Goal: Task Accomplishment & Management: Manage account settings

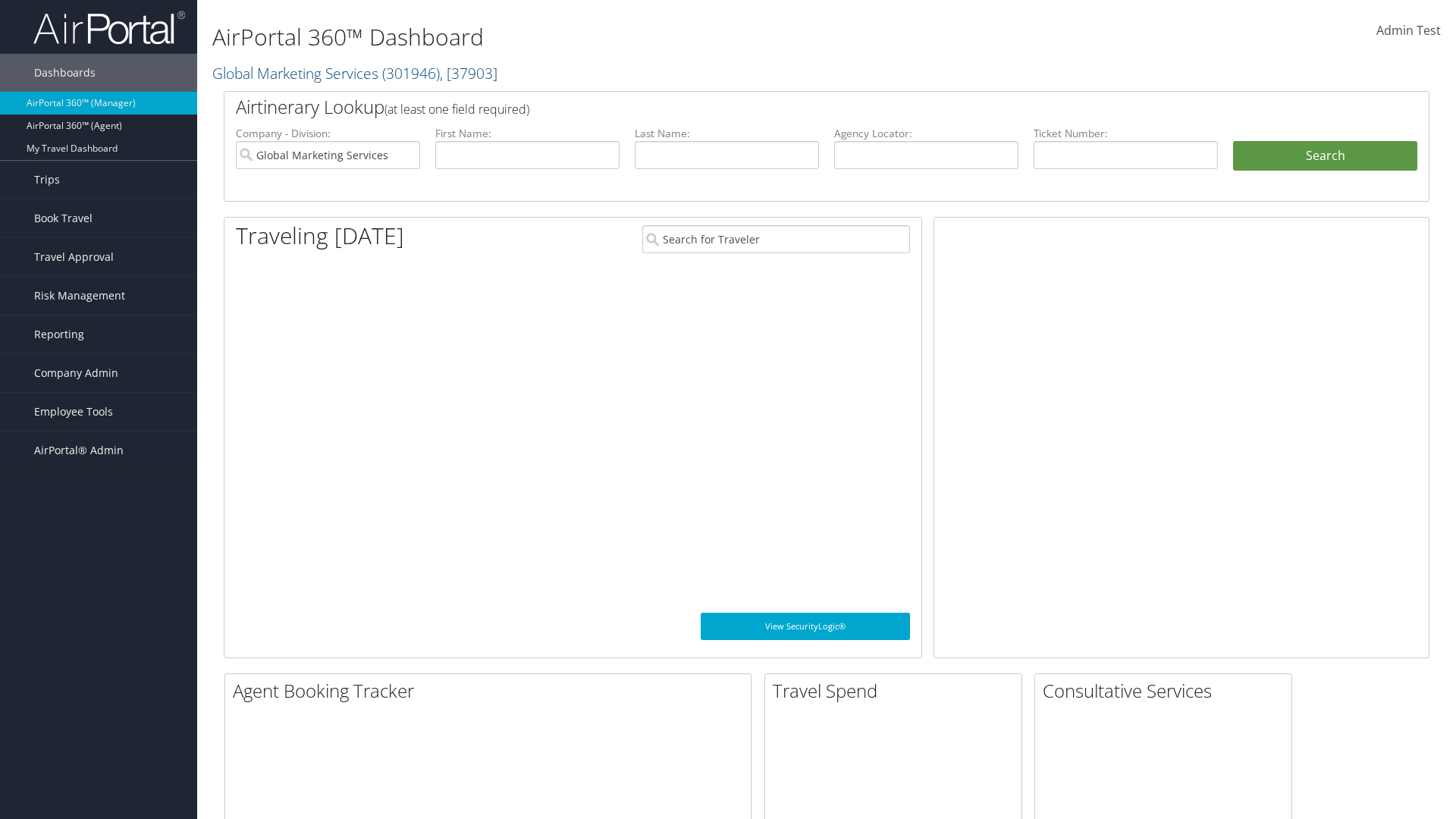
click at [98, 373] on span "Company Admin" at bounding box center [76, 373] width 84 height 38
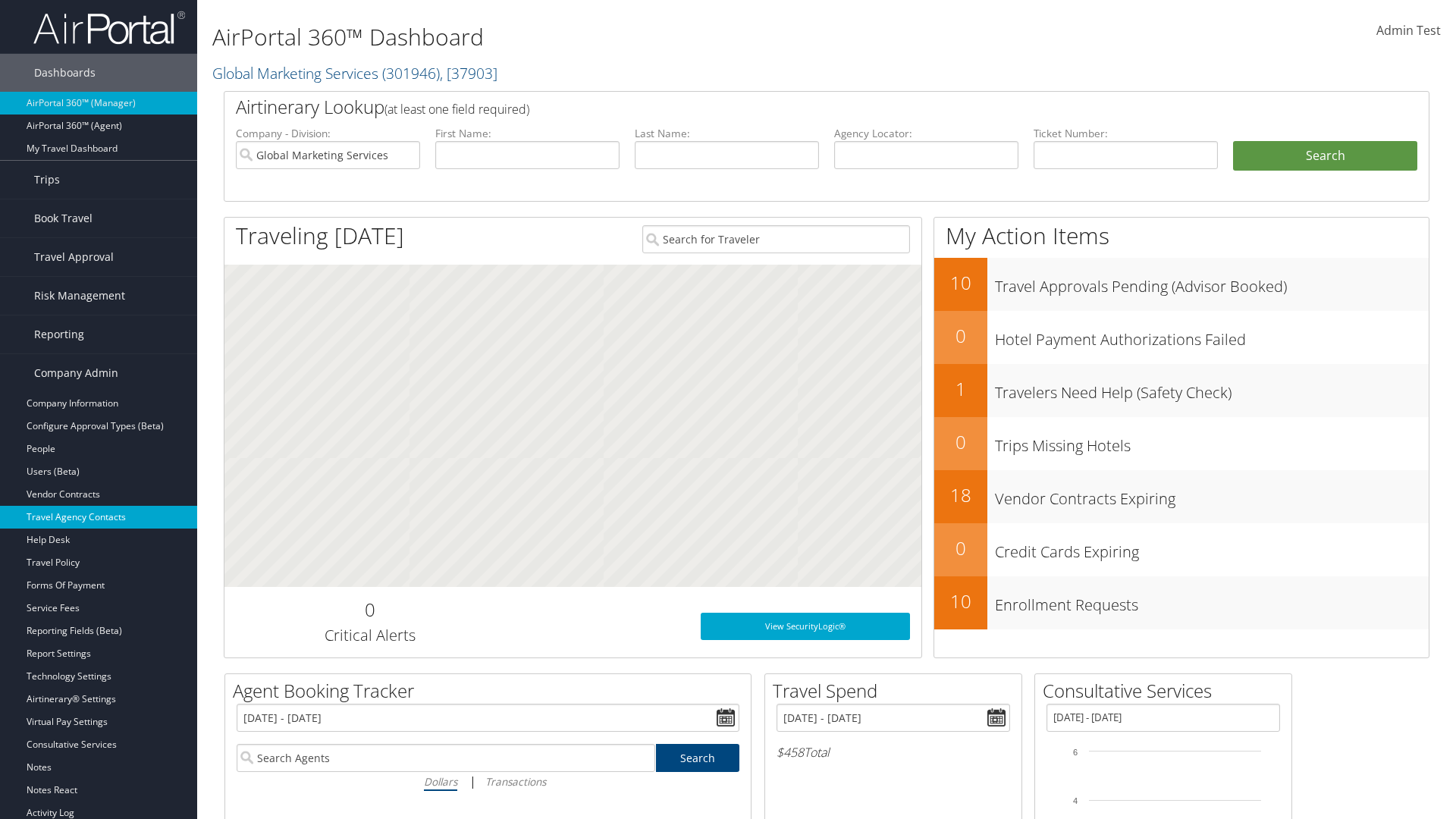
click at [98, 518] on link "Travel Agency Contacts" at bounding box center [98, 518] width 198 height 23
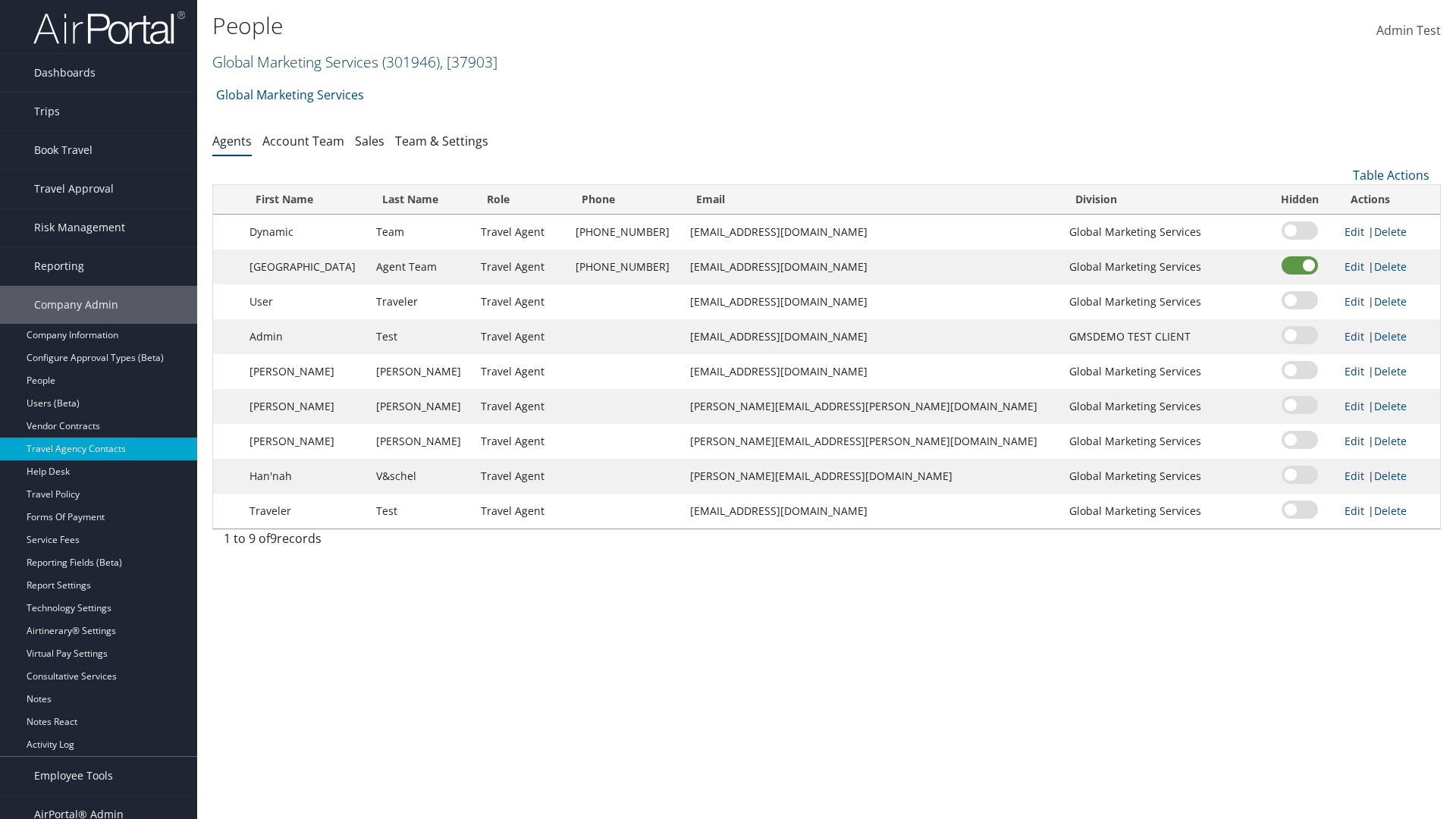
click at [293, 61] on link "Global Marketing Services ( 301946 ) , [ 37903 ]" at bounding box center [355, 61] width 285 height 20
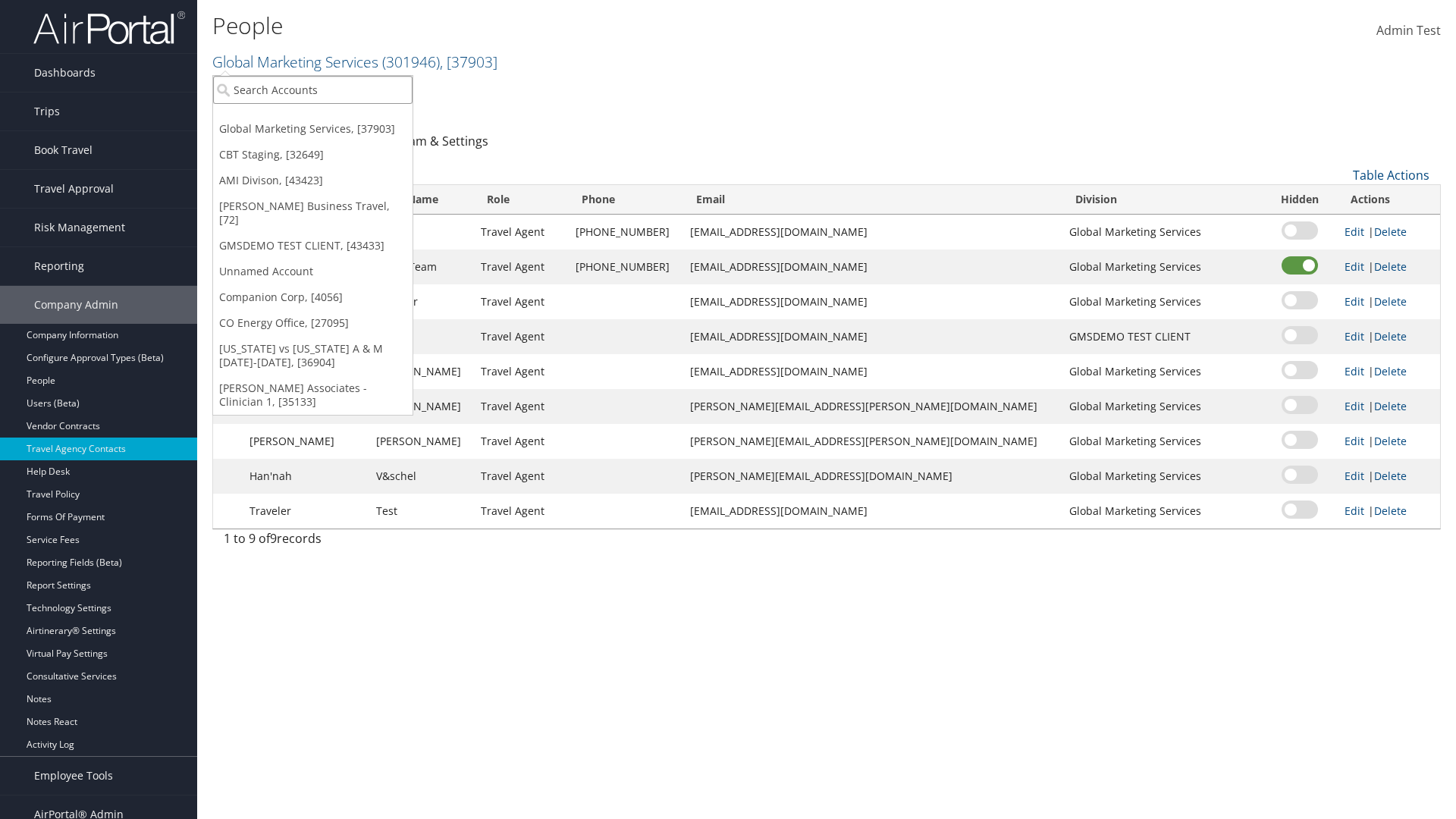
click at [313, 90] on input "search" at bounding box center [312, 90] width 199 height 28
type input "CBTSTG"
click at [313, 118] on div "CBT Staging (CBTSTG), [32649]" at bounding box center [313, 117] width 216 height 13
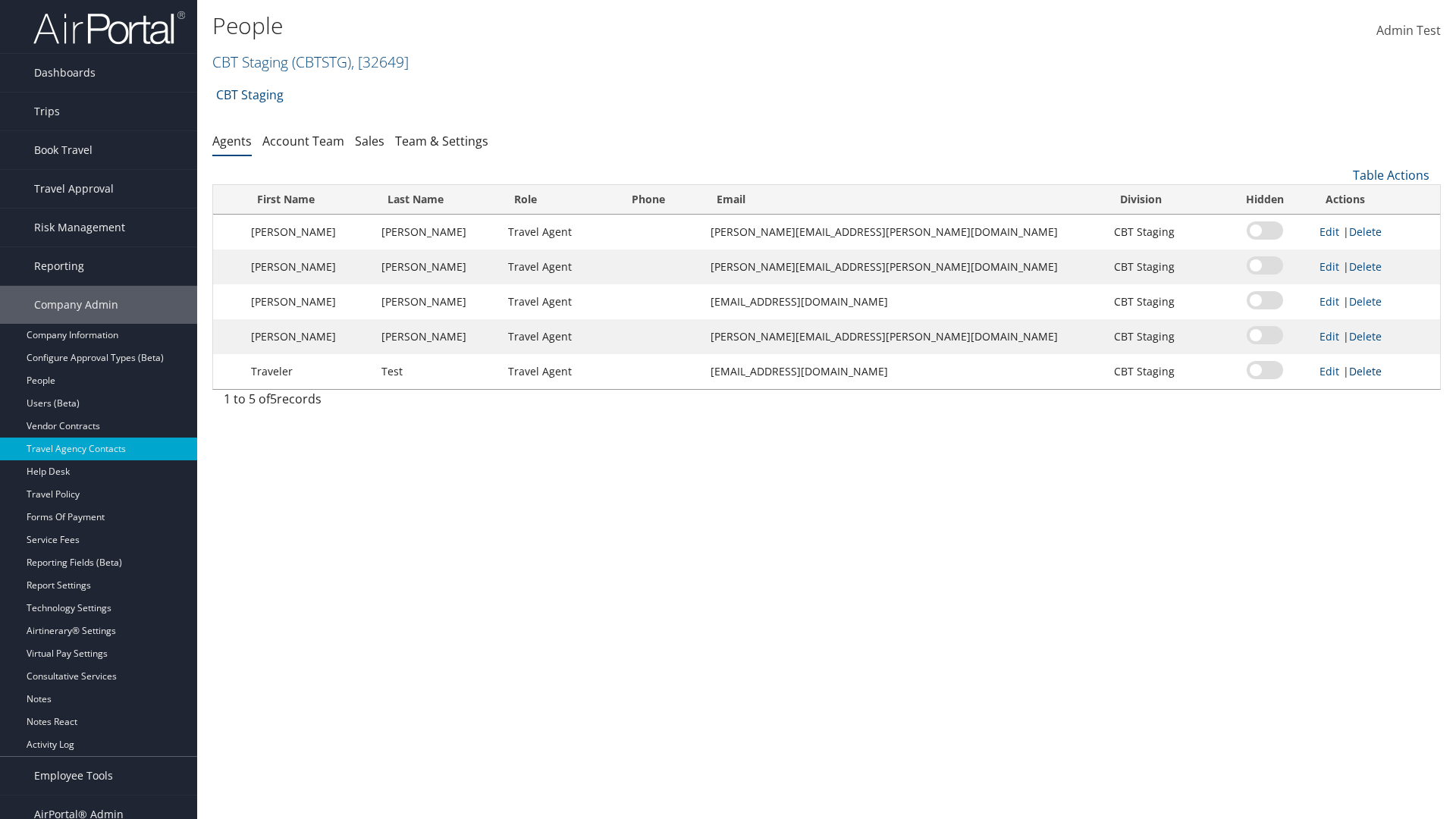
click at [1354, 370] on link "Delete" at bounding box center [1365, 371] width 33 height 14
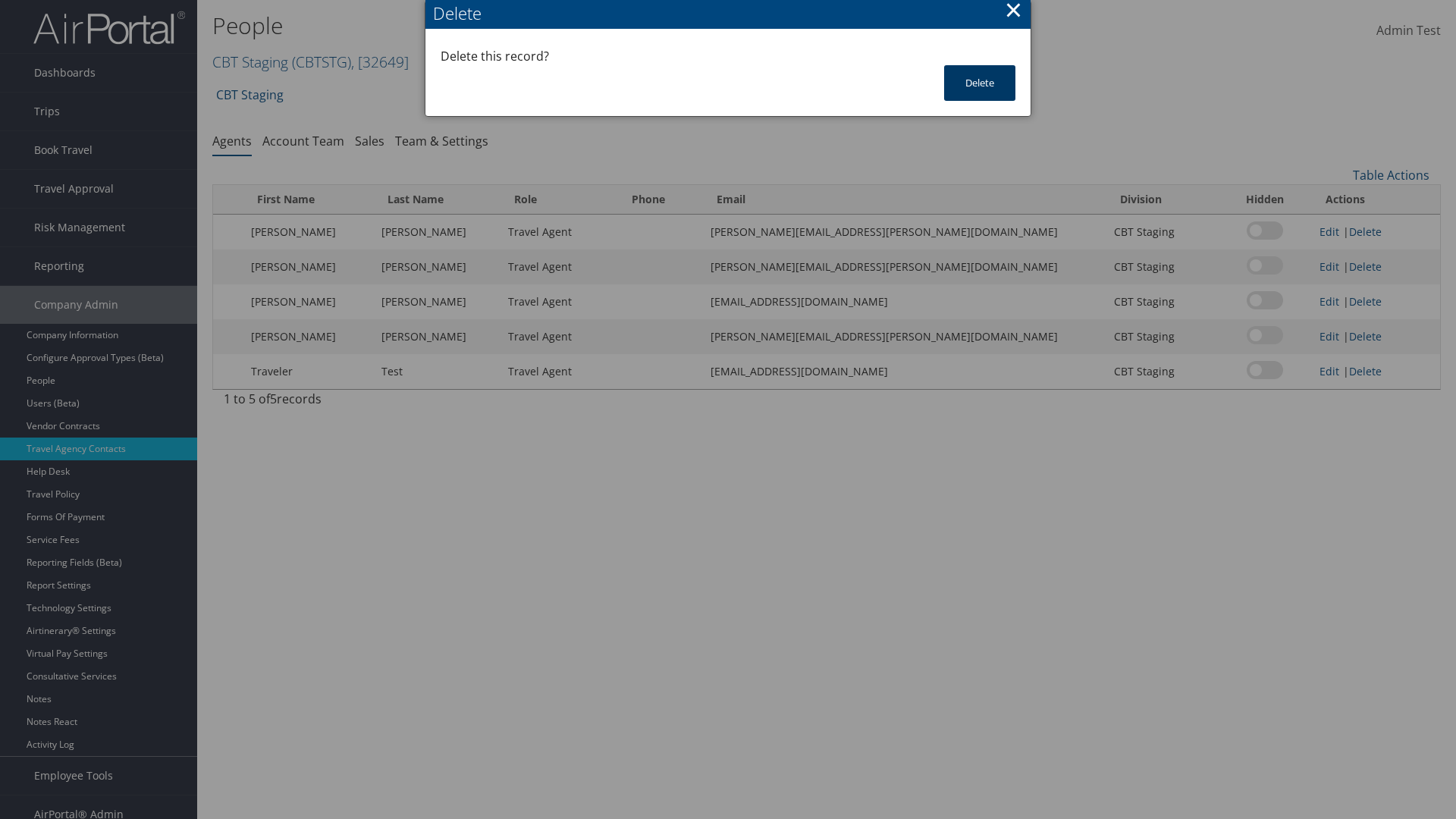
click at [980, 82] on button "Delete" at bounding box center [979, 83] width 71 height 35
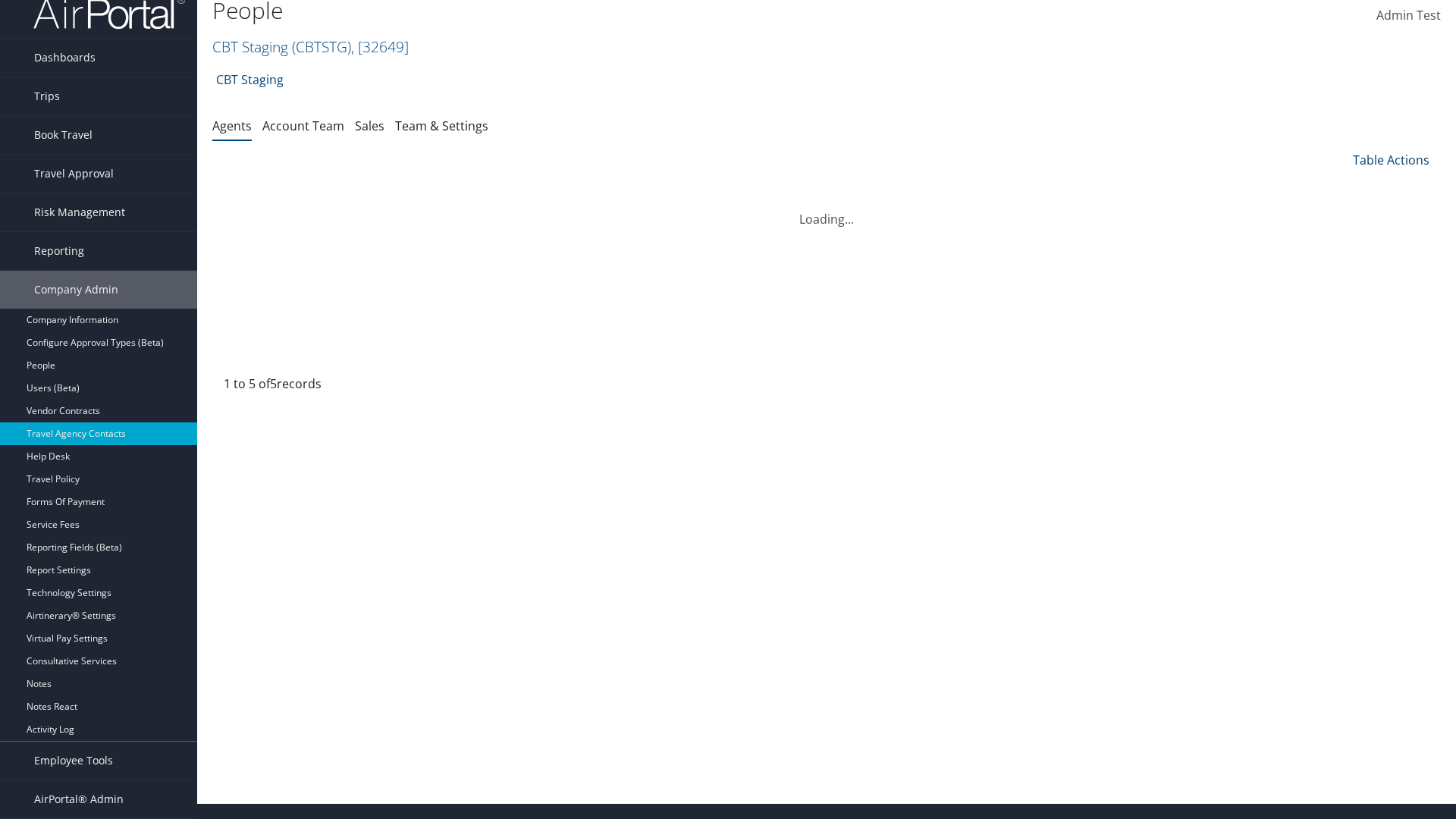
click at [1391, 160] on link "Table Actions" at bounding box center [1391, 160] width 76 height 17
click at [1340, 209] on link "Add New Contact" at bounding box center [1340, 209] width 199 height 26
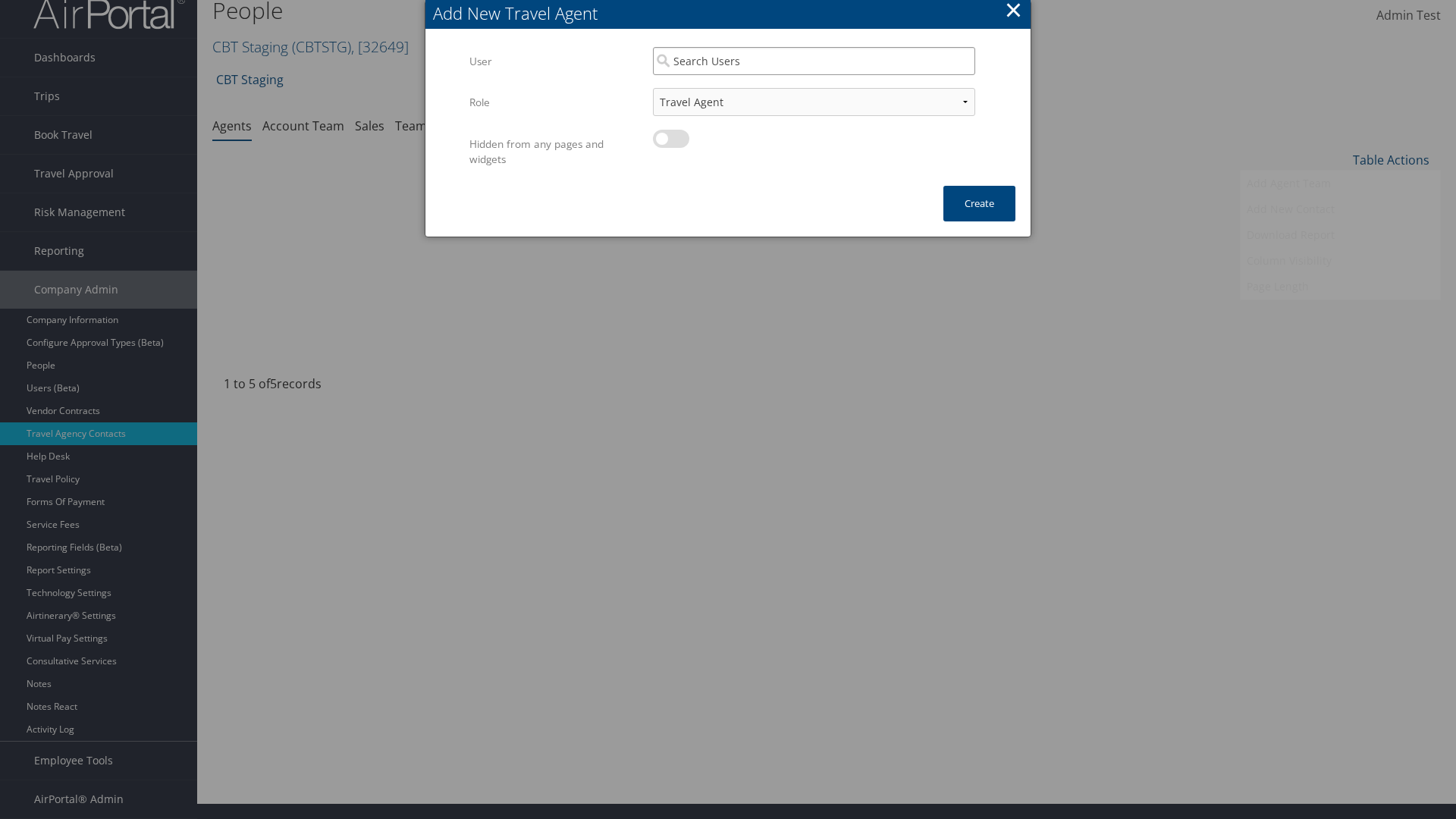
click at [814, 60] on input "search" at bounding box center [814, 61] width 323 height 28
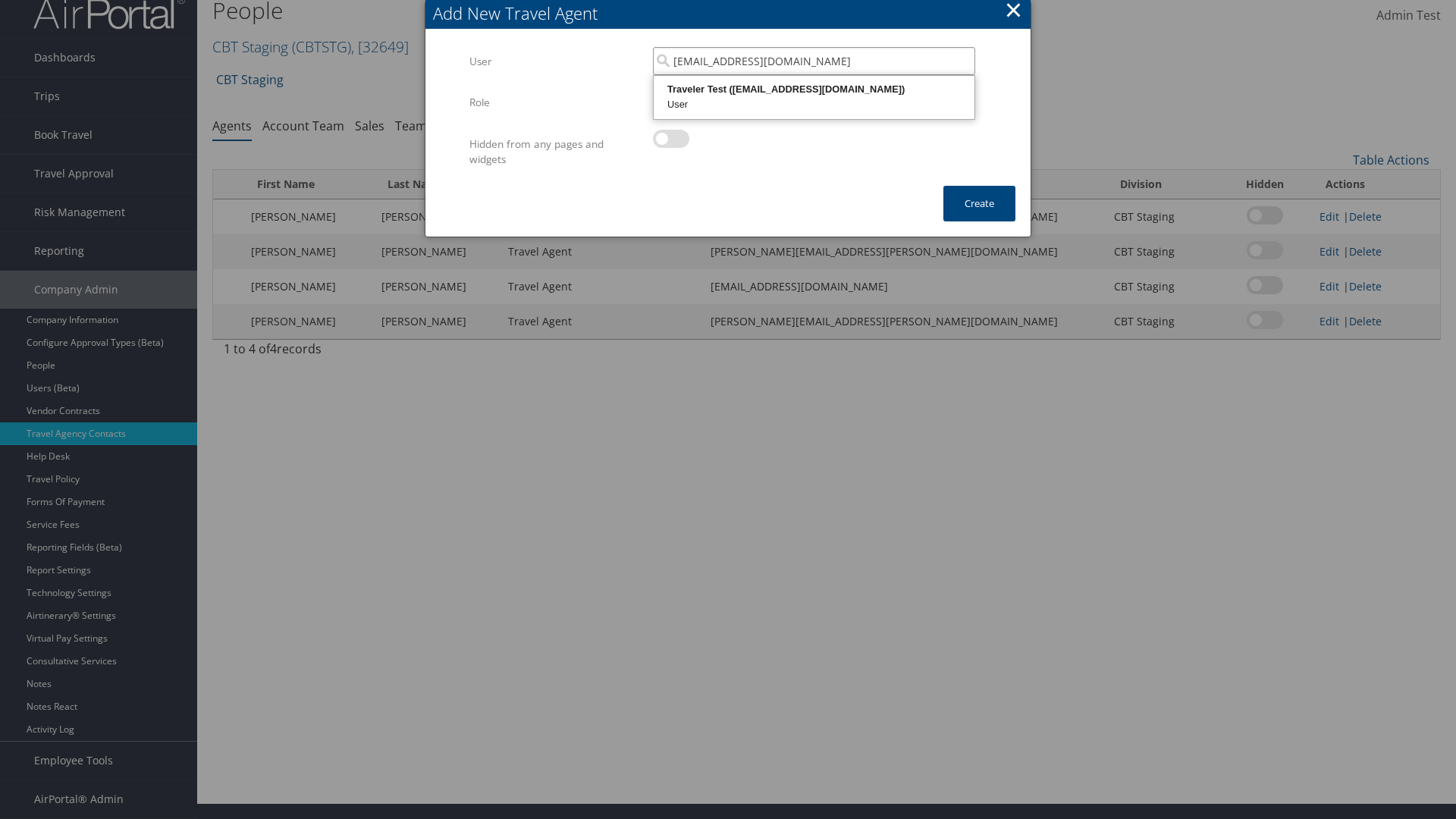
click at [814, 98] on div "User" at bounding box center [814, 105] width 316 height 15
type input "Traveler Test"
click at [979, 203] on button "Create" at bounding box center [979, 204] width 72 height 35
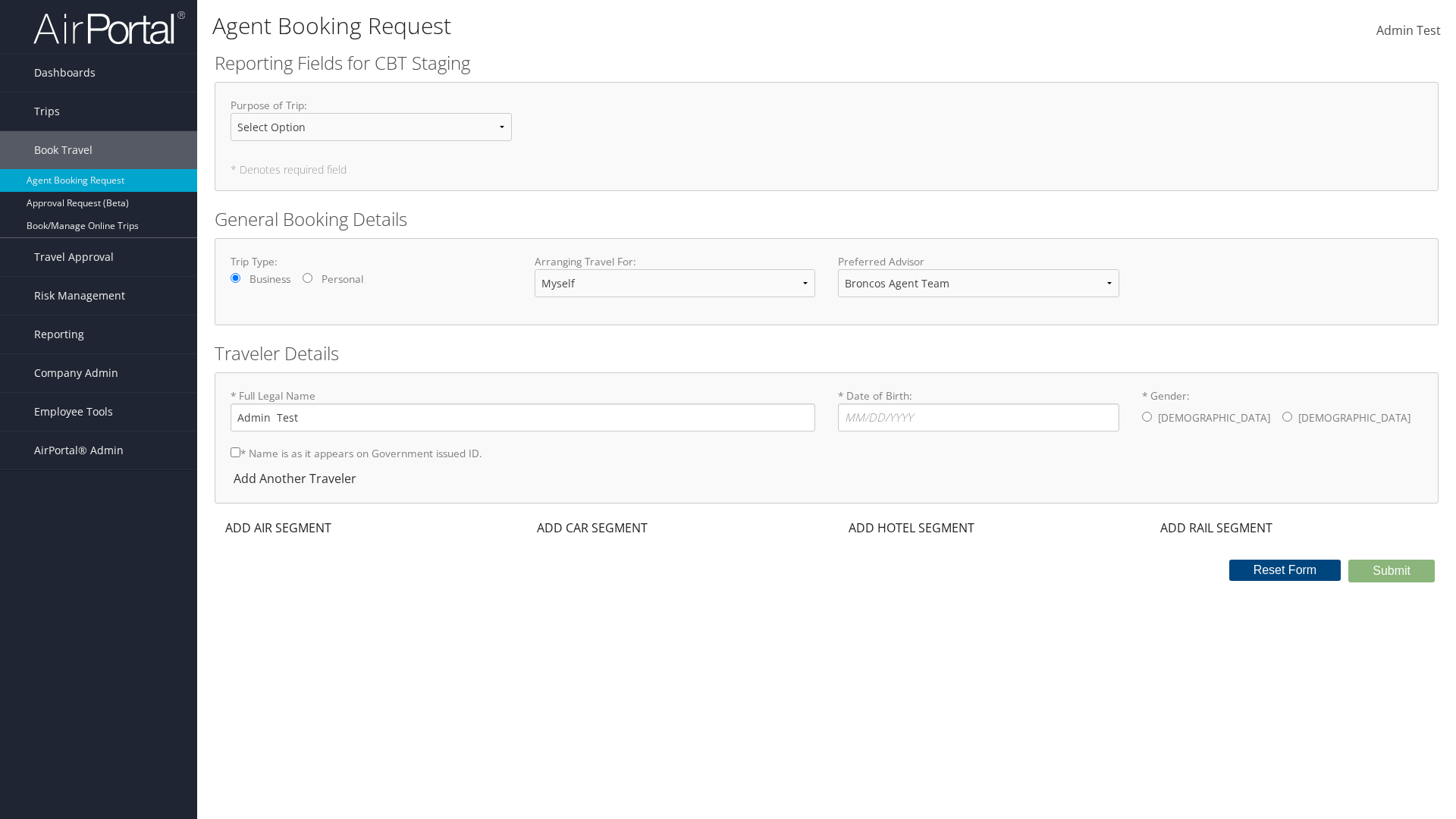
select select "[EMAIL_ADDRESS][DOMAIN_NAME]"
click at [98, 373] on span "Company Admin" at bounding box center [76, 373] width 84 height 38
click at [0, 0] on link "Travel Agency Contacts" at bounding box center [0, 0] width 0 height 0
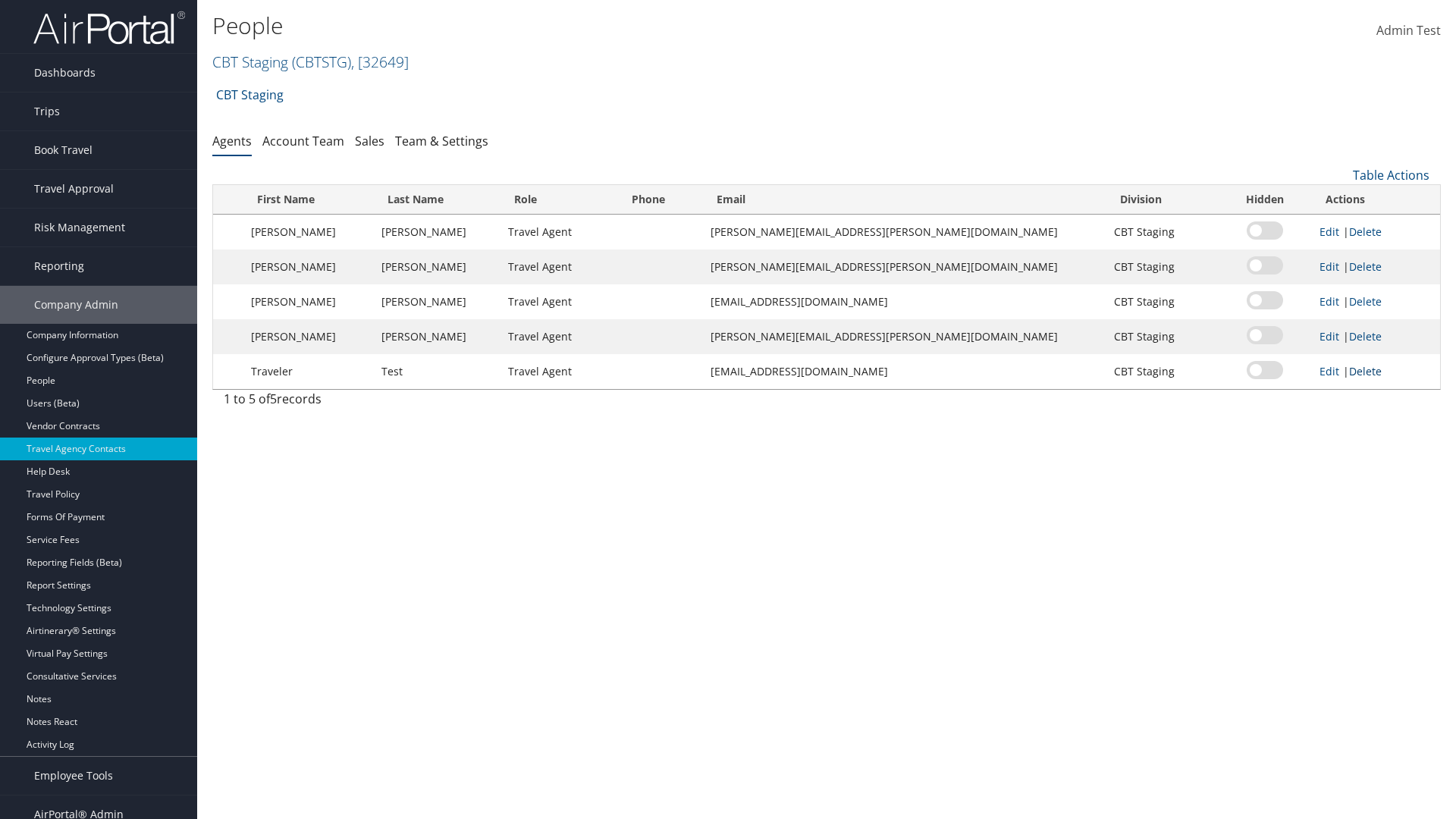
click at [1354, 370] on link "Delete" at bounding box center [1365, 371] width 33 height 14
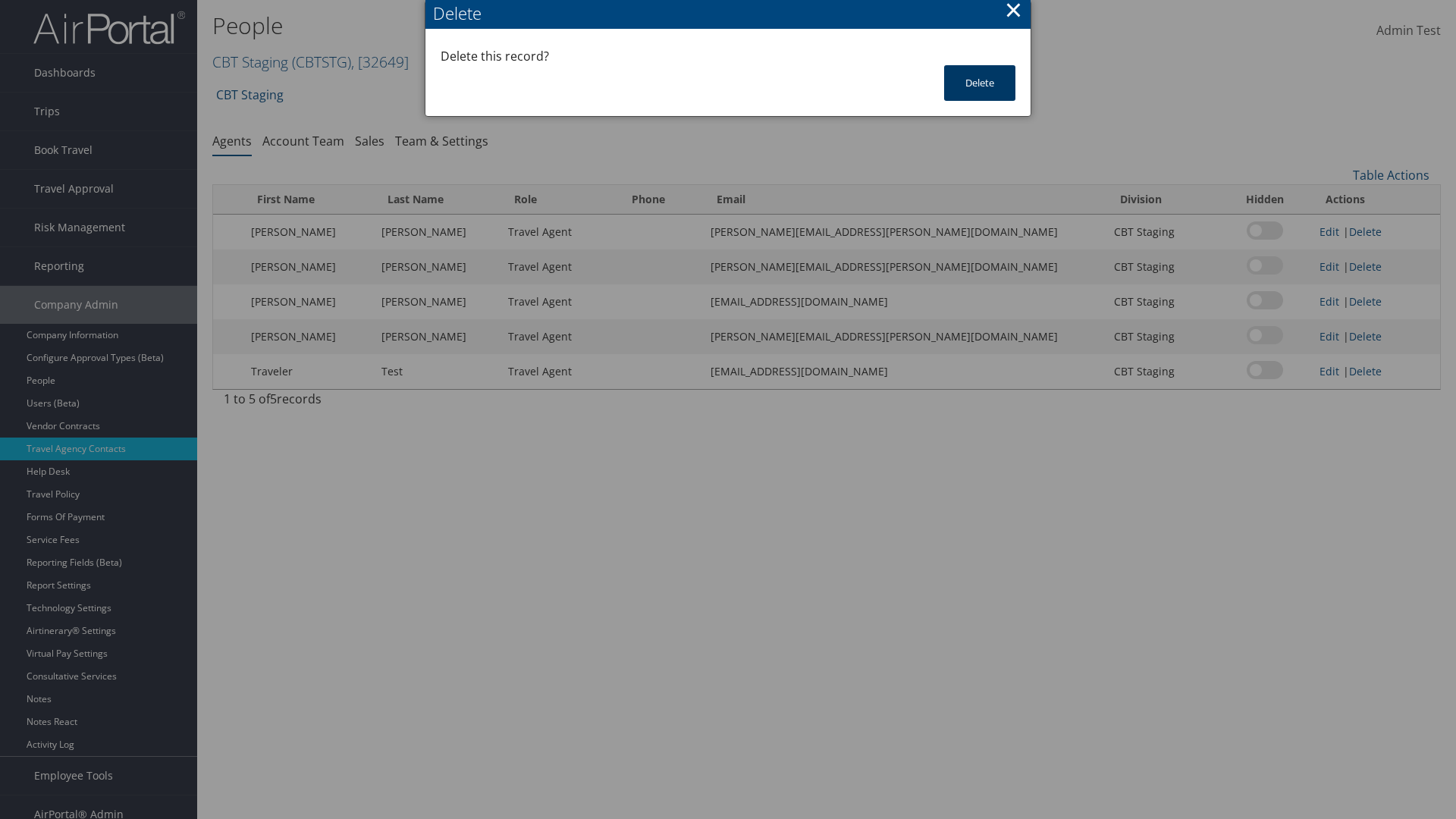
click at [980, 82] on button "Delete" at bounding box center [979, 83] width 71 height 35
